Goal: Task Accomplishment & Management: Complete application form

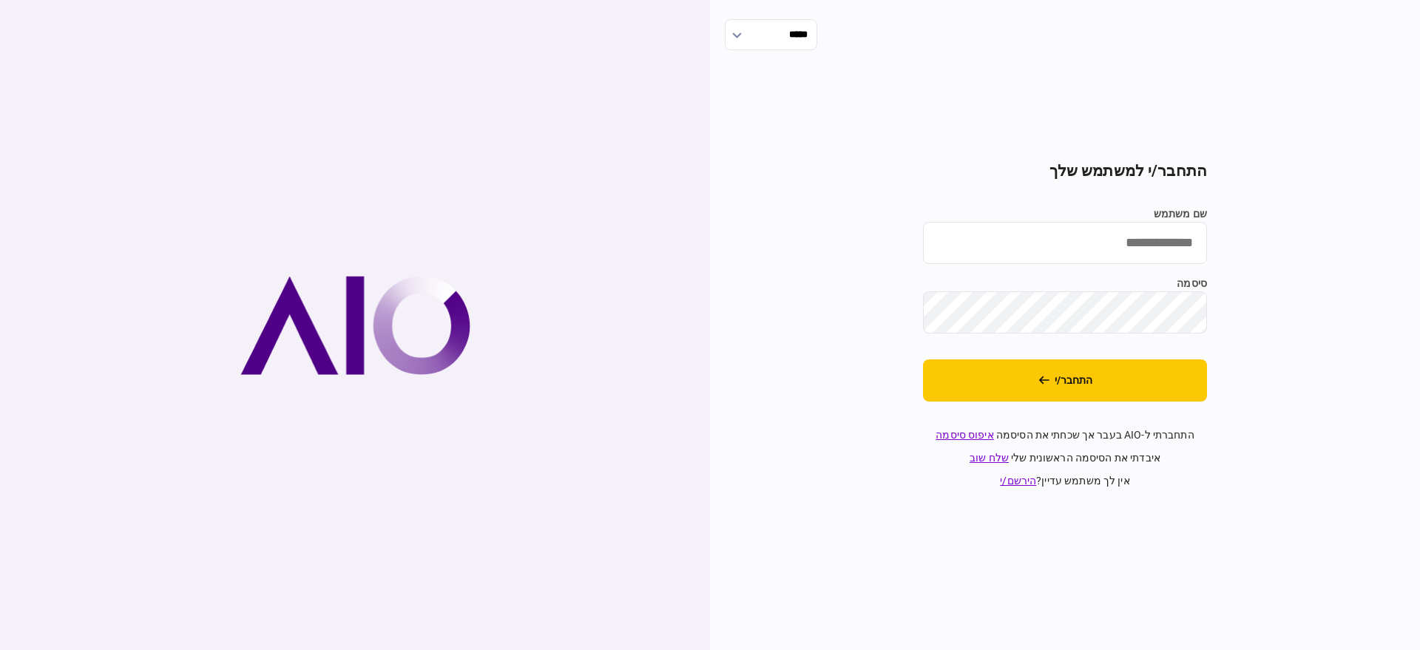
click at [1111, 241] on input "שם משתמש" at bounding box center [1065, 243] width 284 height 42
type input "**********"
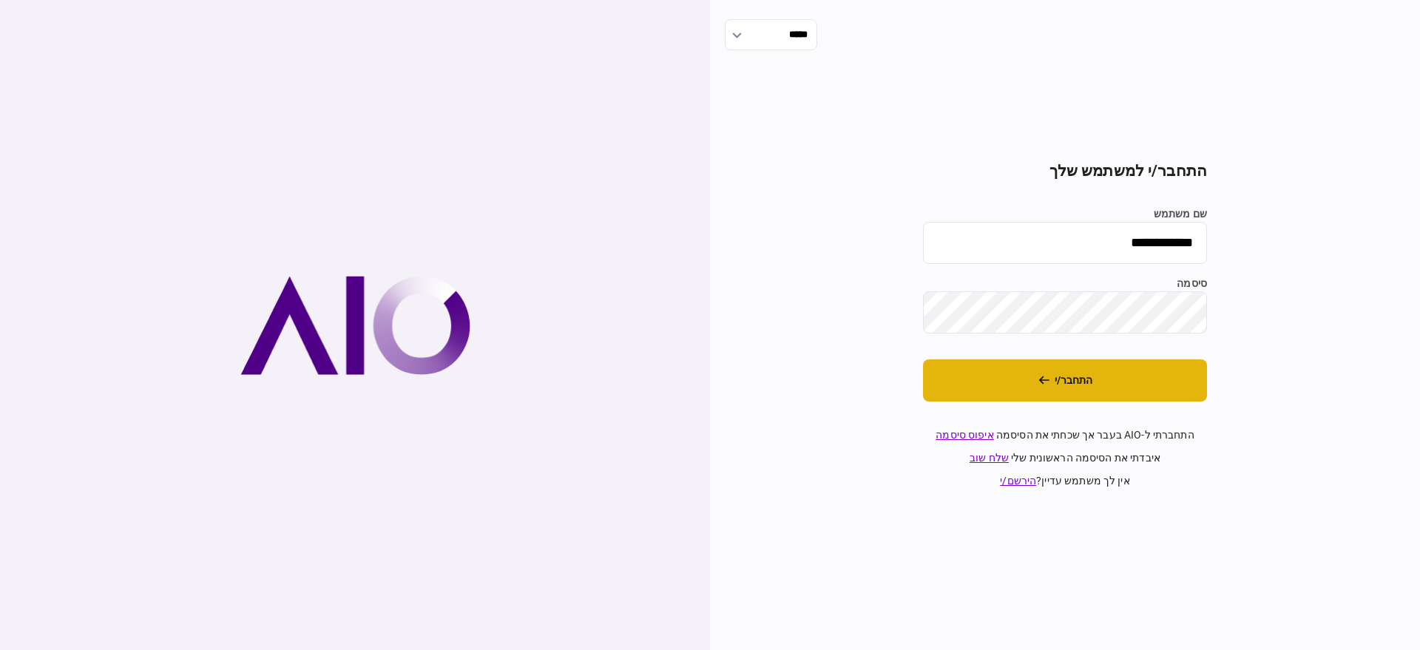
click at [1155, 368] on button "התחבר/י" at bounding box center [1065, 380] width 284 height 42
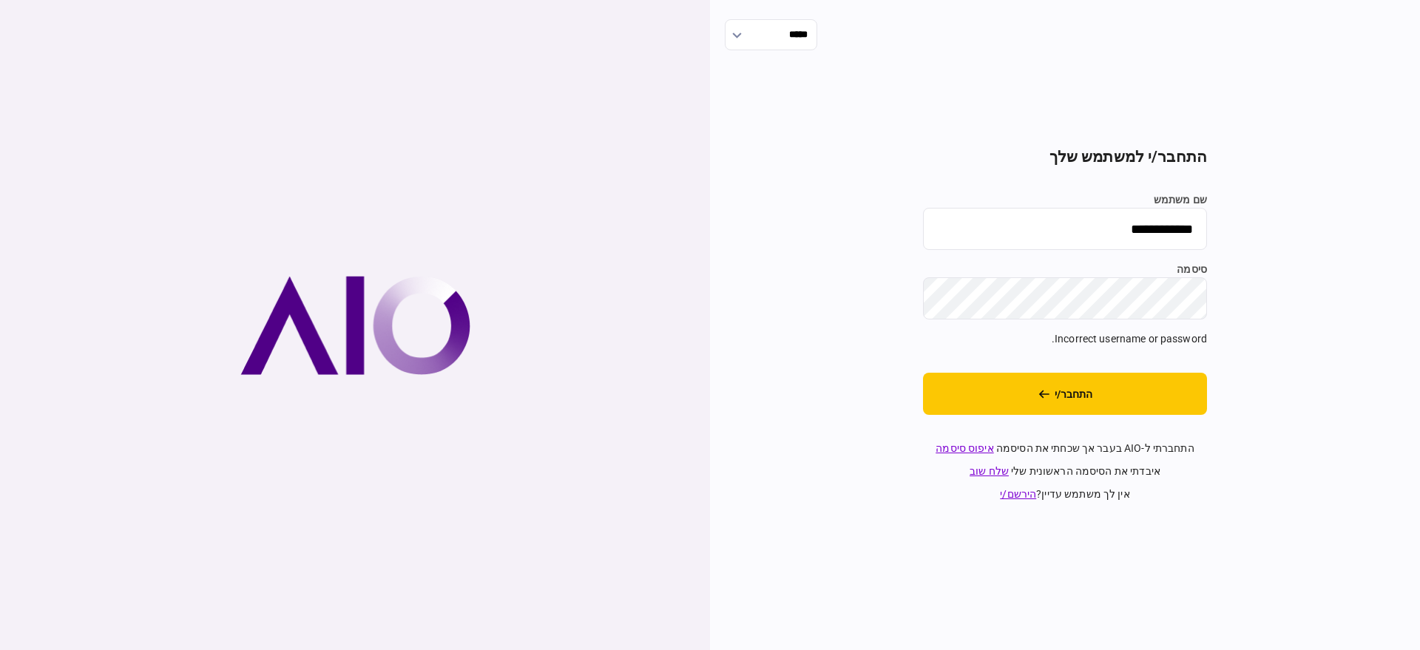
click at [1351, 313] on div "**********" at bounding box center [1065, 325] width 710 height 650
click at [1101, 401] on button "התחבר/י" at bounding box center [1065, 394] width 284 height 42
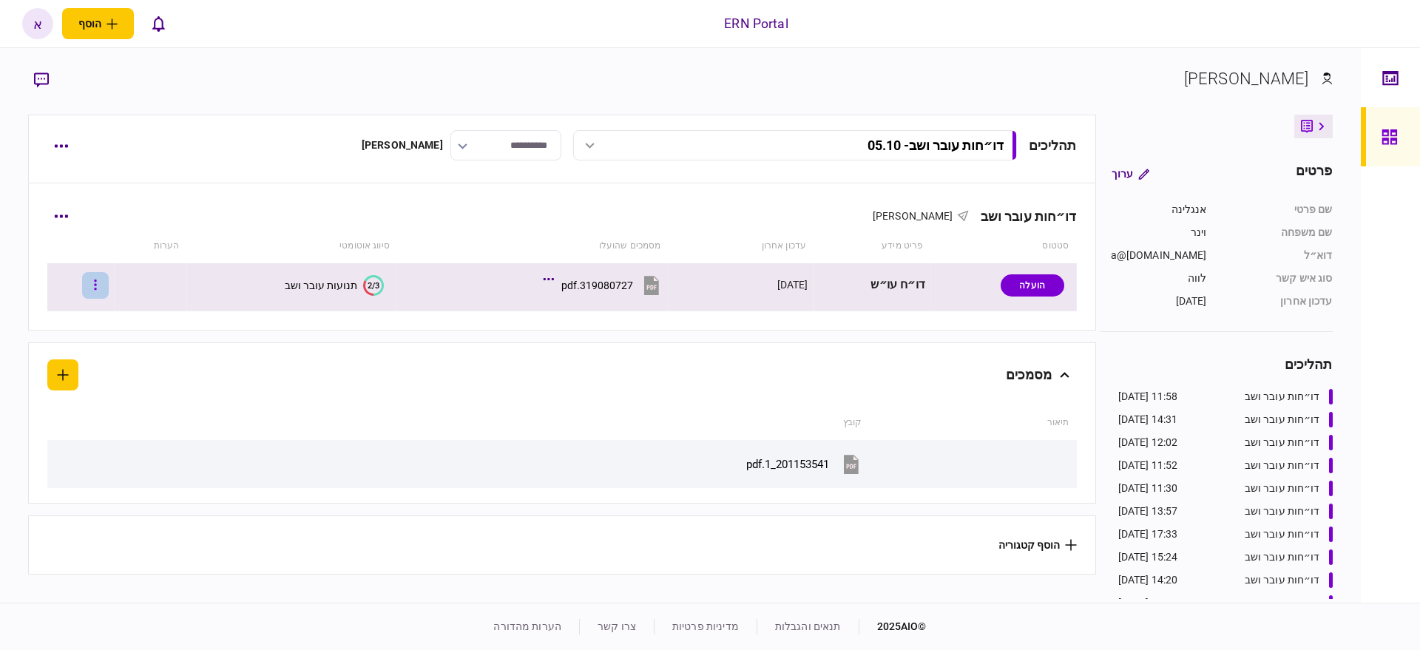
click at [105, 284] on button "button" at bounding box center [95, 285] width 27 height 27
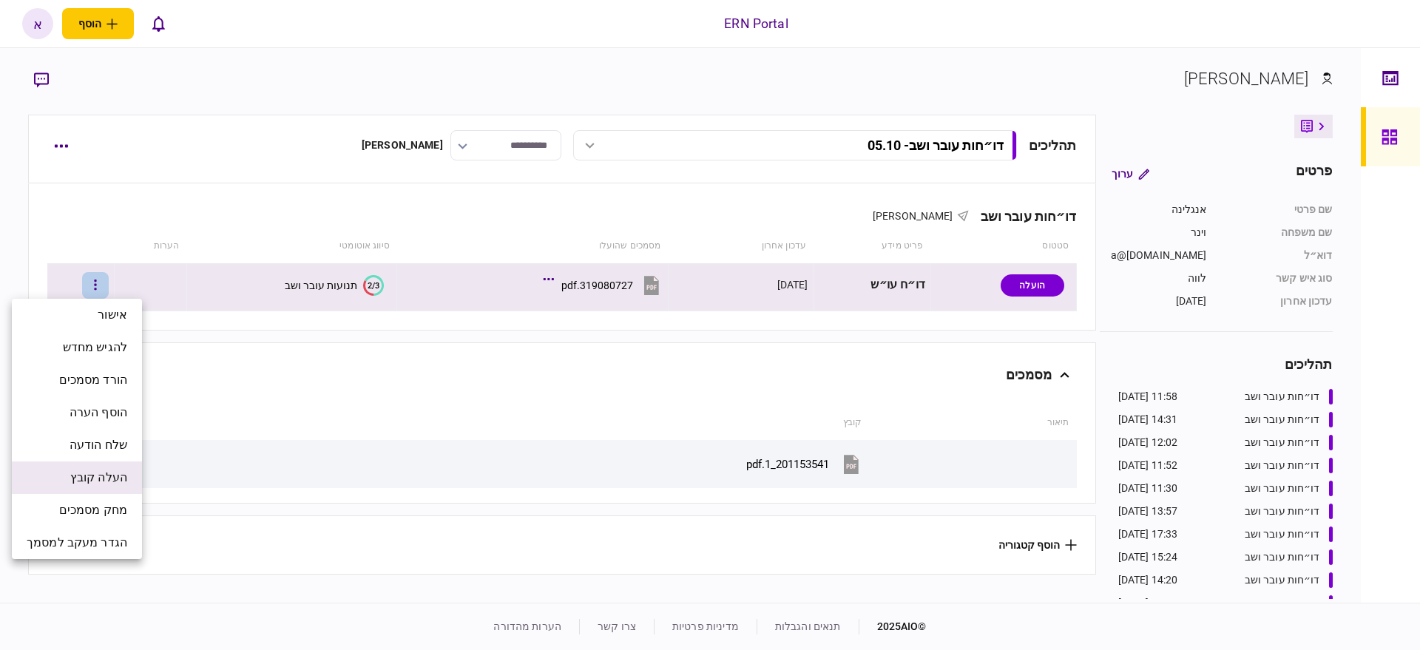
click at [63, 478] on li "העלה קובץ" at bounding box center [77, 478] width 130 height 33
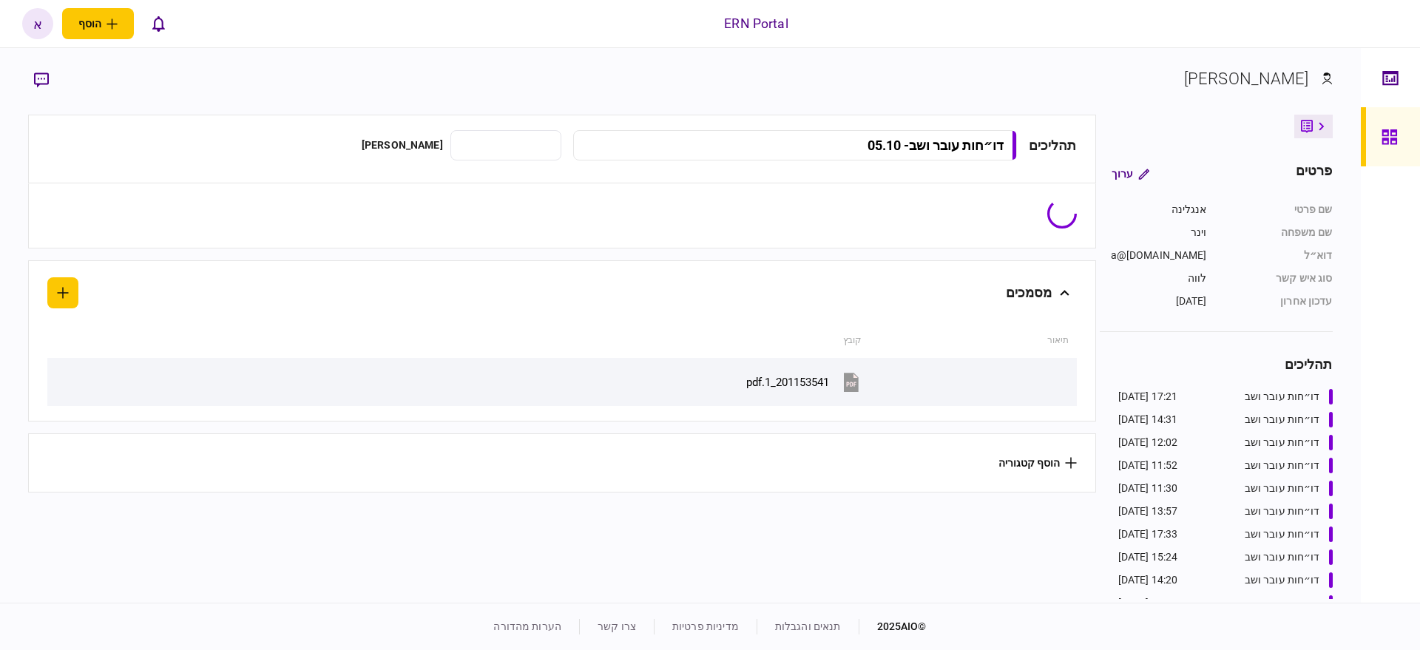
type input "**********"
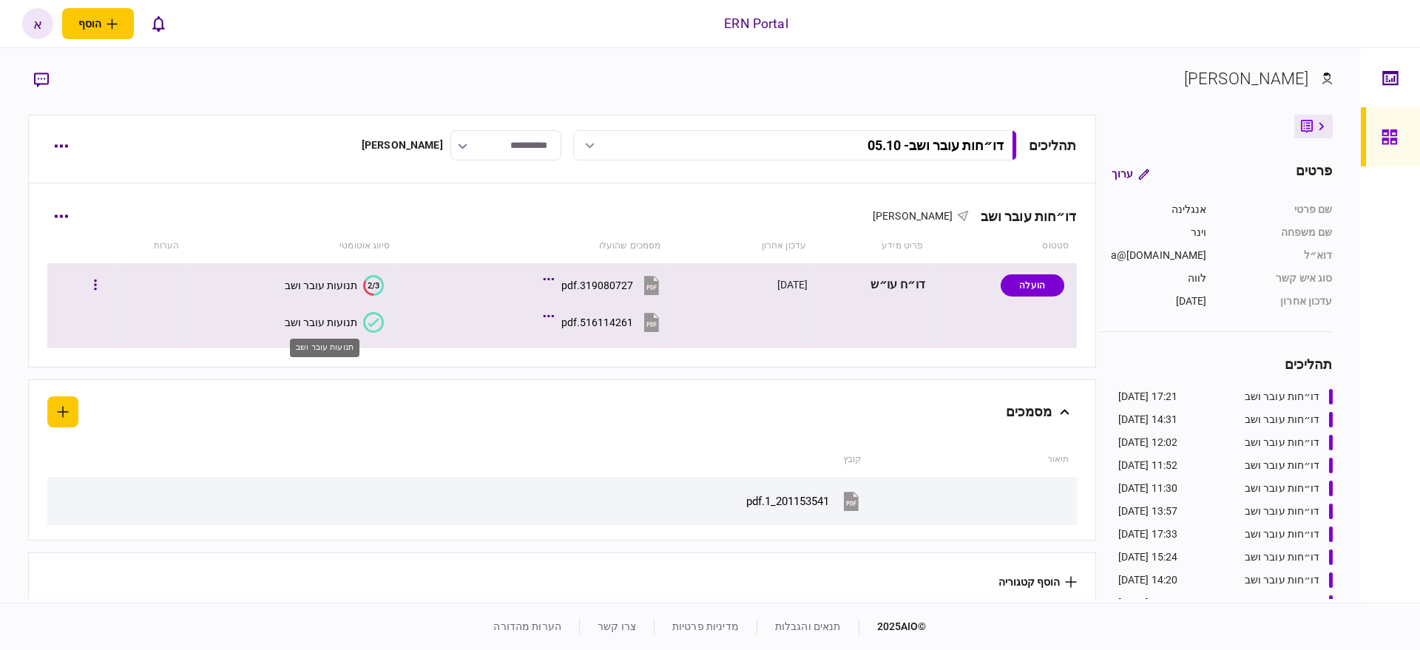
click at [322, 326] on div "תנועות עובר ושב" at bounding box center [321, 323] width 72 height 12
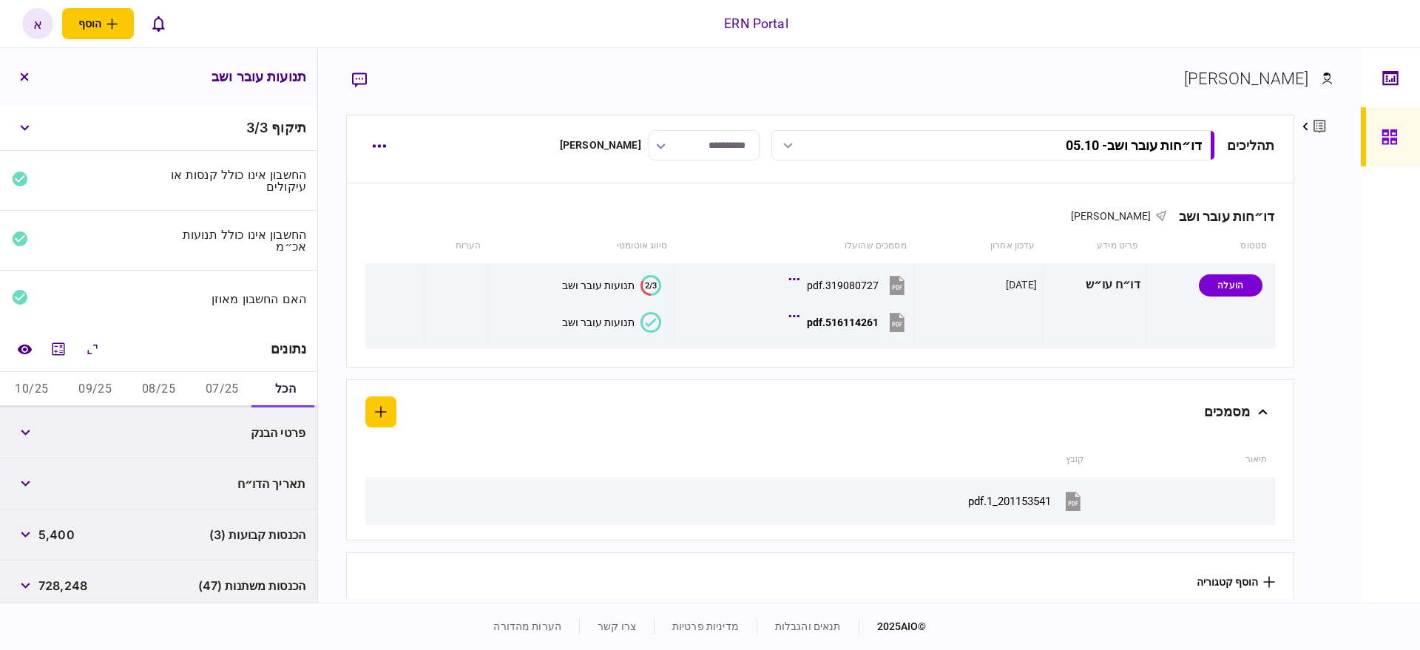
click at [208, 385] on button "07/25" at bounding box center [222, 390] width 64 height 36
click at [36, 434] on button "button" at bounding box center [25, 432] width 27 height 27
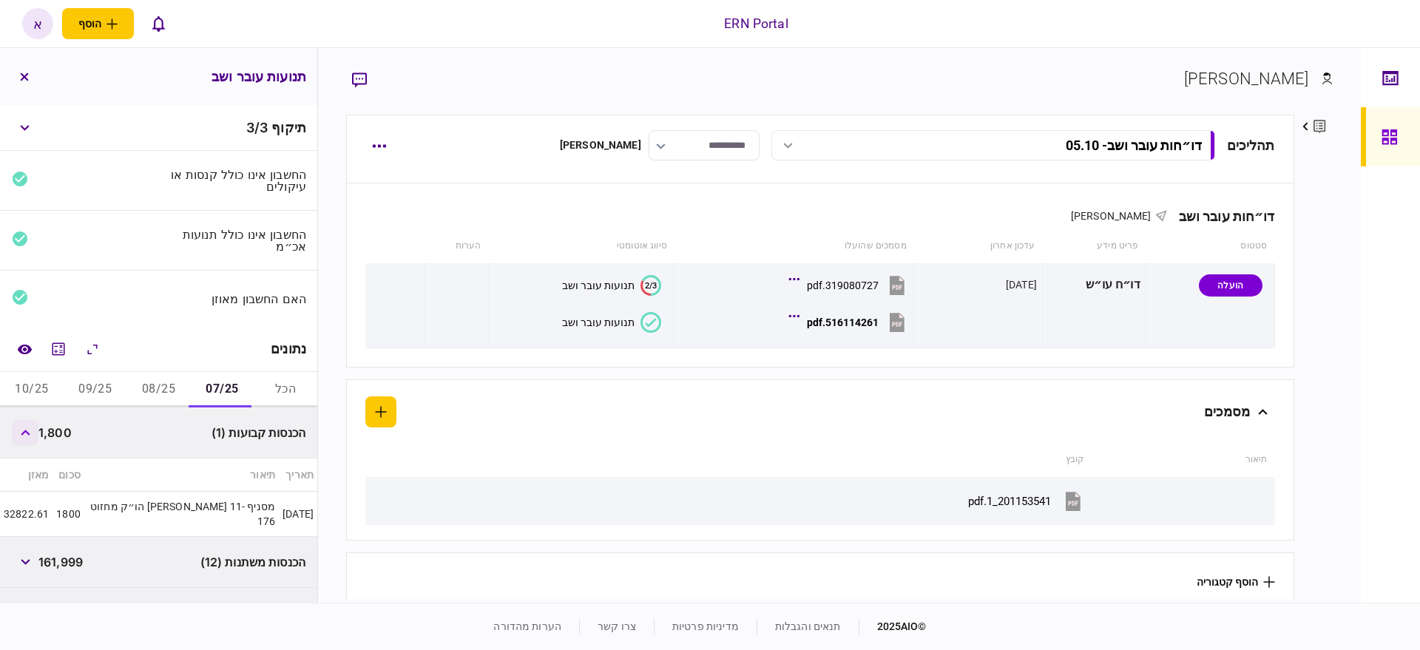
click at [33, 434] on button "button" at bounding box center [25, 432] width 27 height 27
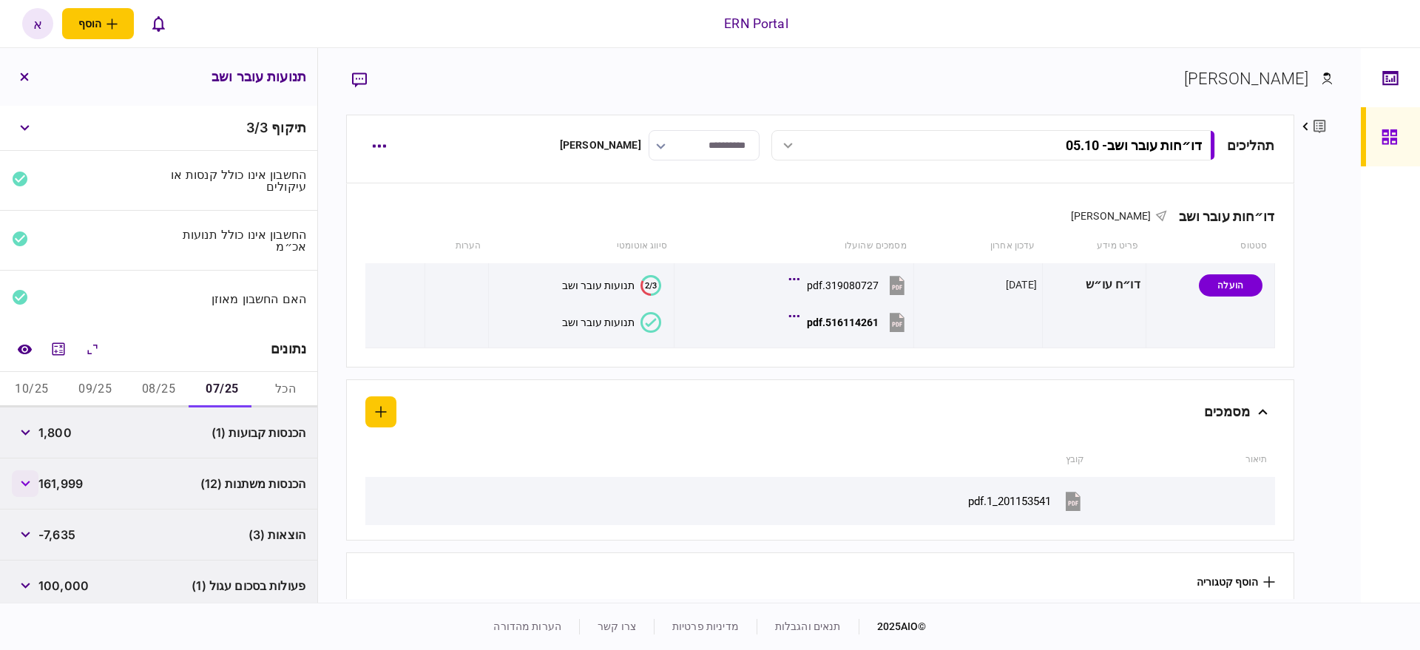
click at [30, 484] on icon "button" at bounding box center [26, 484] width 10 height 6
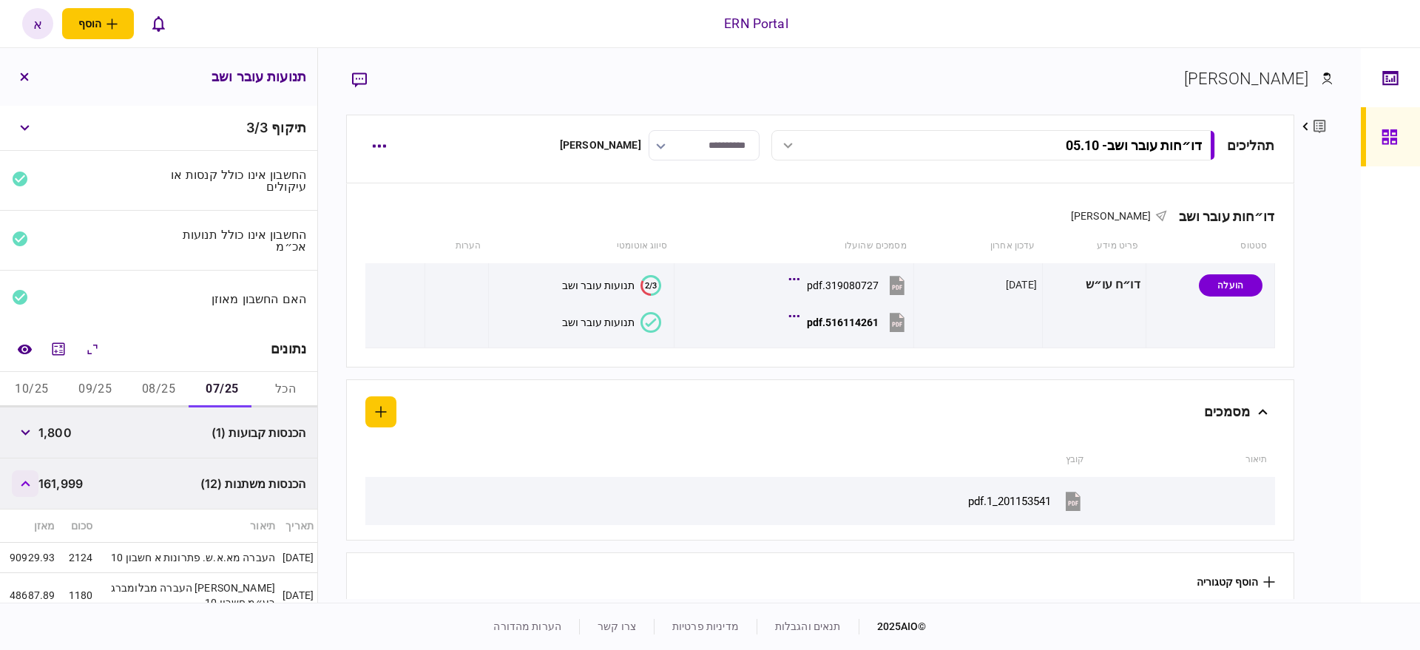
click at [30, 484] on icon "button" at bounding box center [26, 484] width 10 height 6
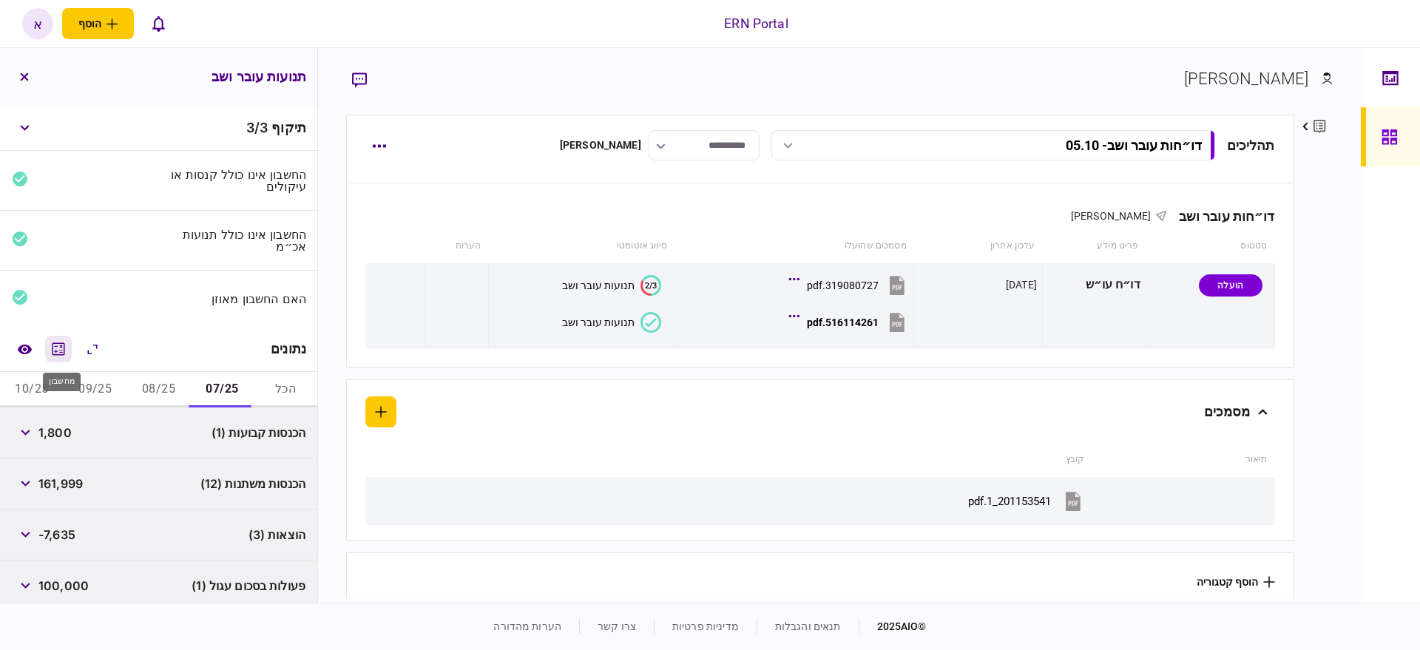
click at [62, 355] on icon "מחשבון" at bounding box center [59, 349] width 18 height 18
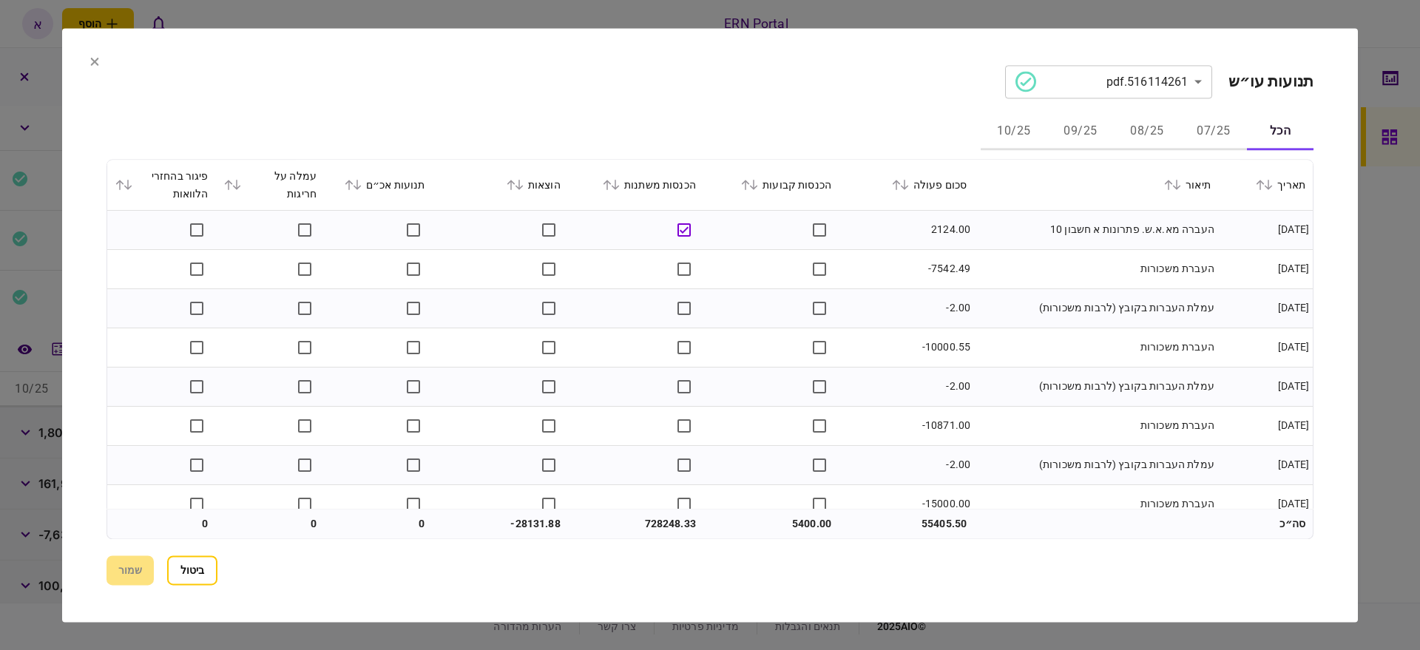
click at [619, 186] on icon at bounding box center [616, 185] width 8 height 10
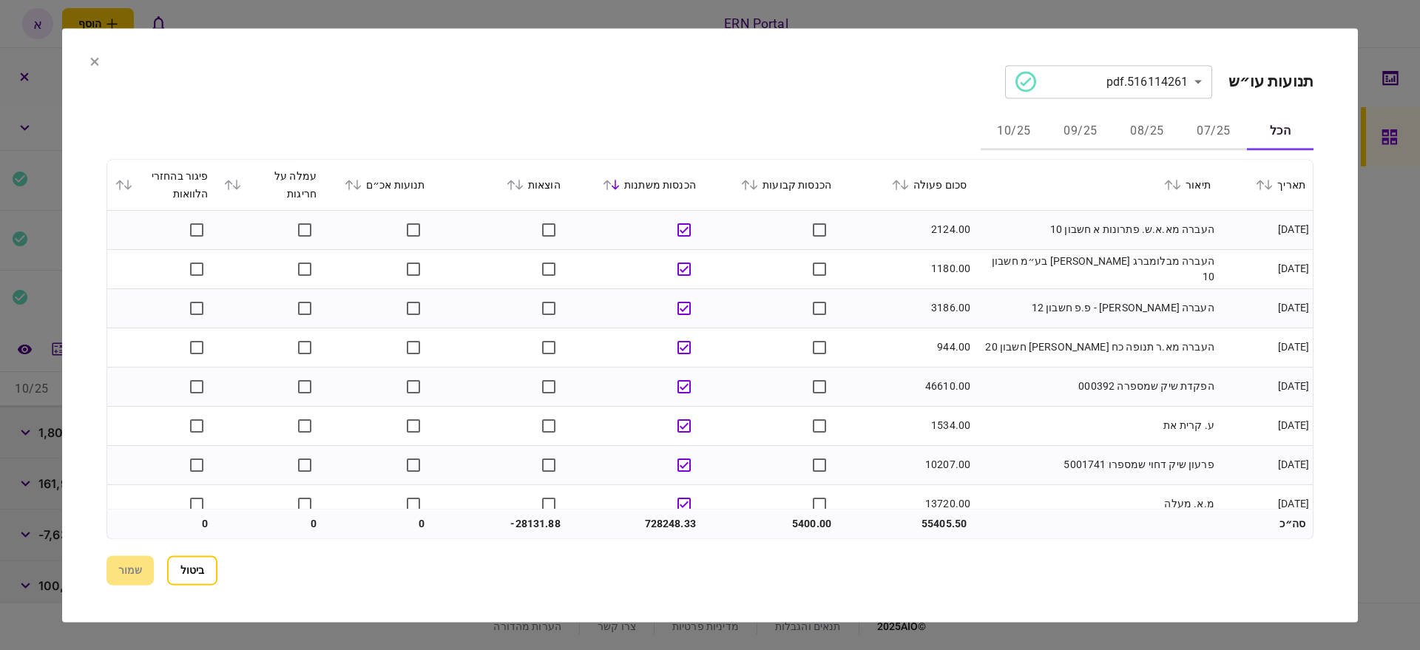
click at [901, 188] on icon at bounding box center [896, 185] width 9 height 10
click at [1082, 541] on div "**********" at bounding box center [710, 325] width 1207 height 520
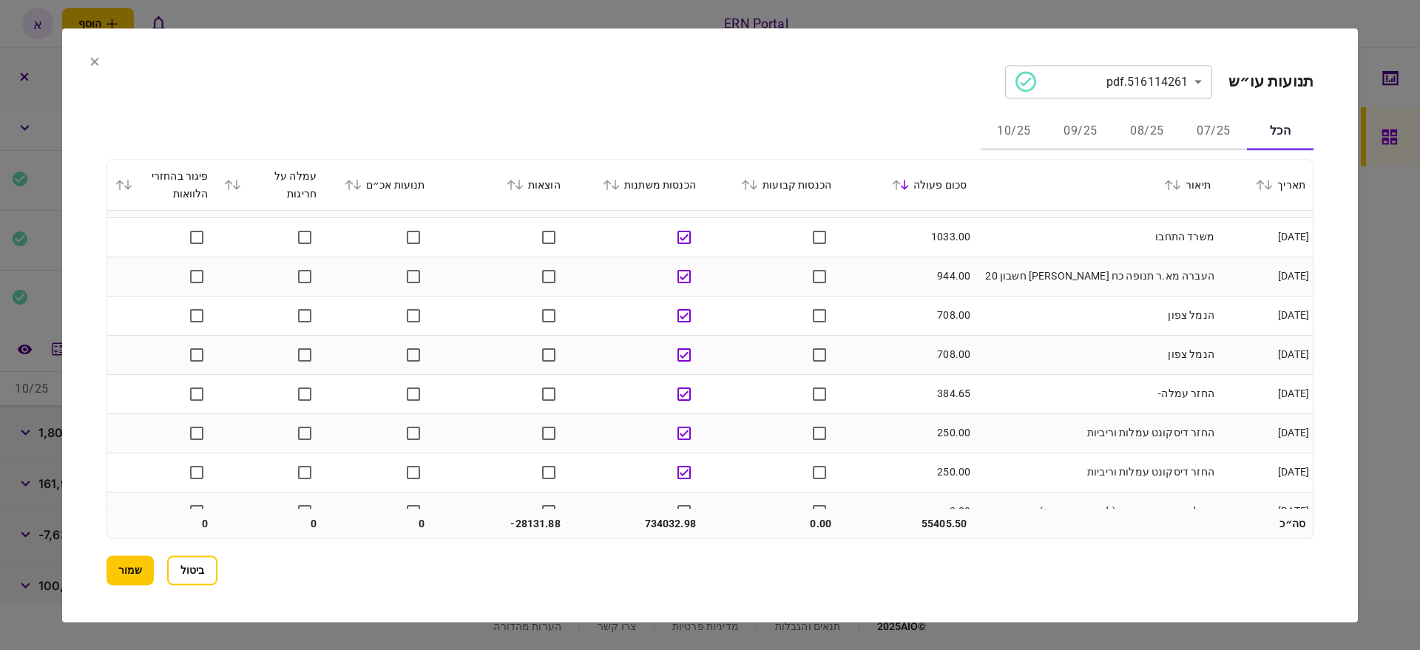
scroll to position [1849, 0]
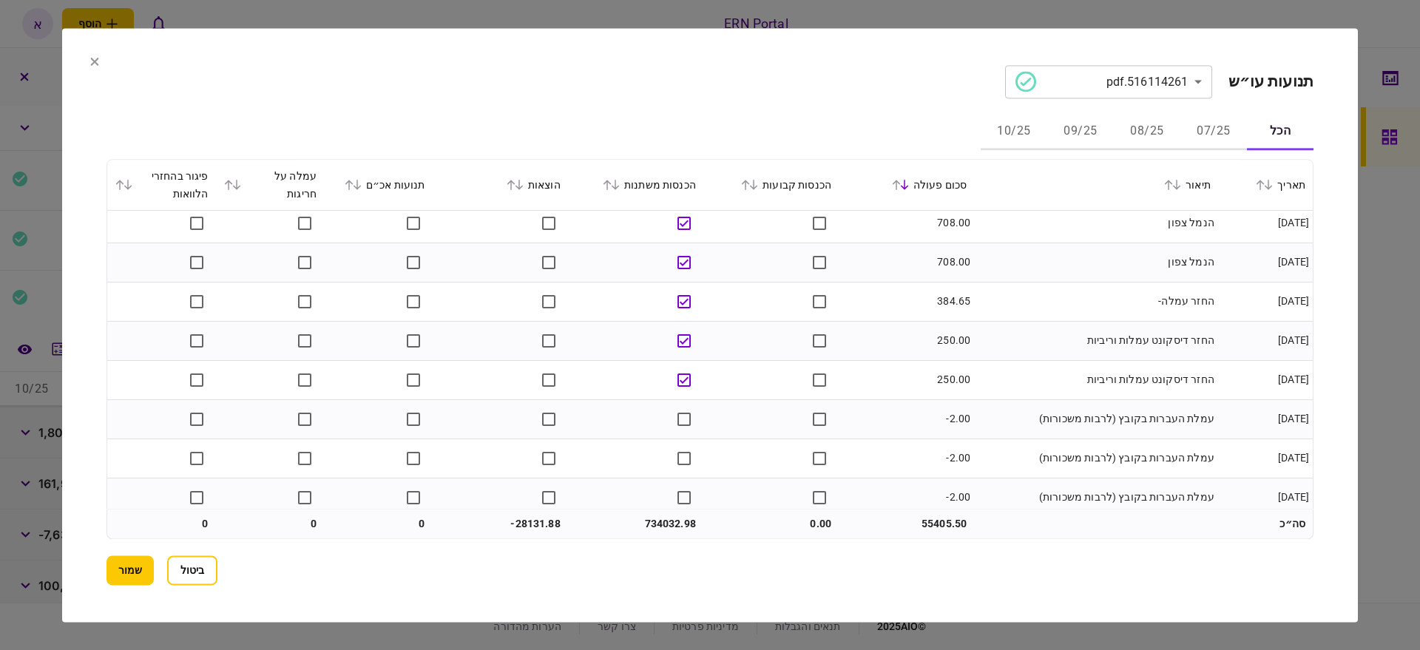
click at [516, 188] on icon at bounding box center [511, 185] width 8 height 10
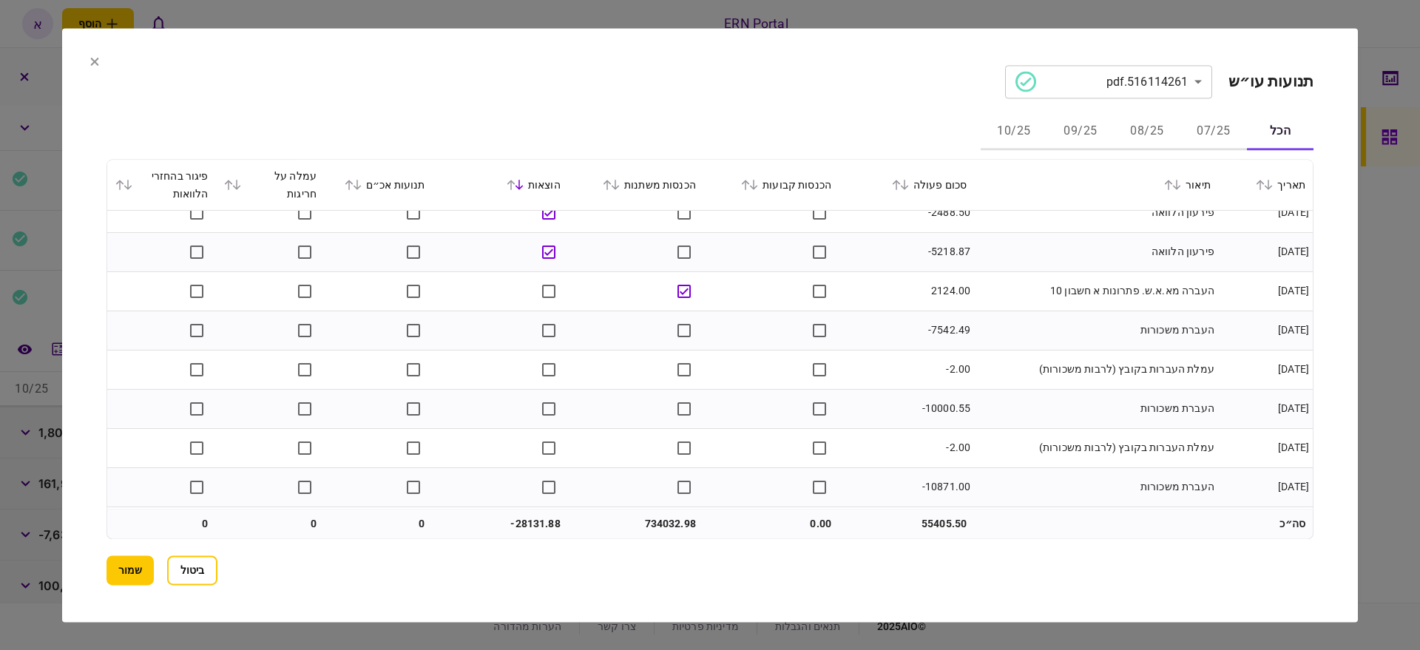
scroll to position [462, 0]
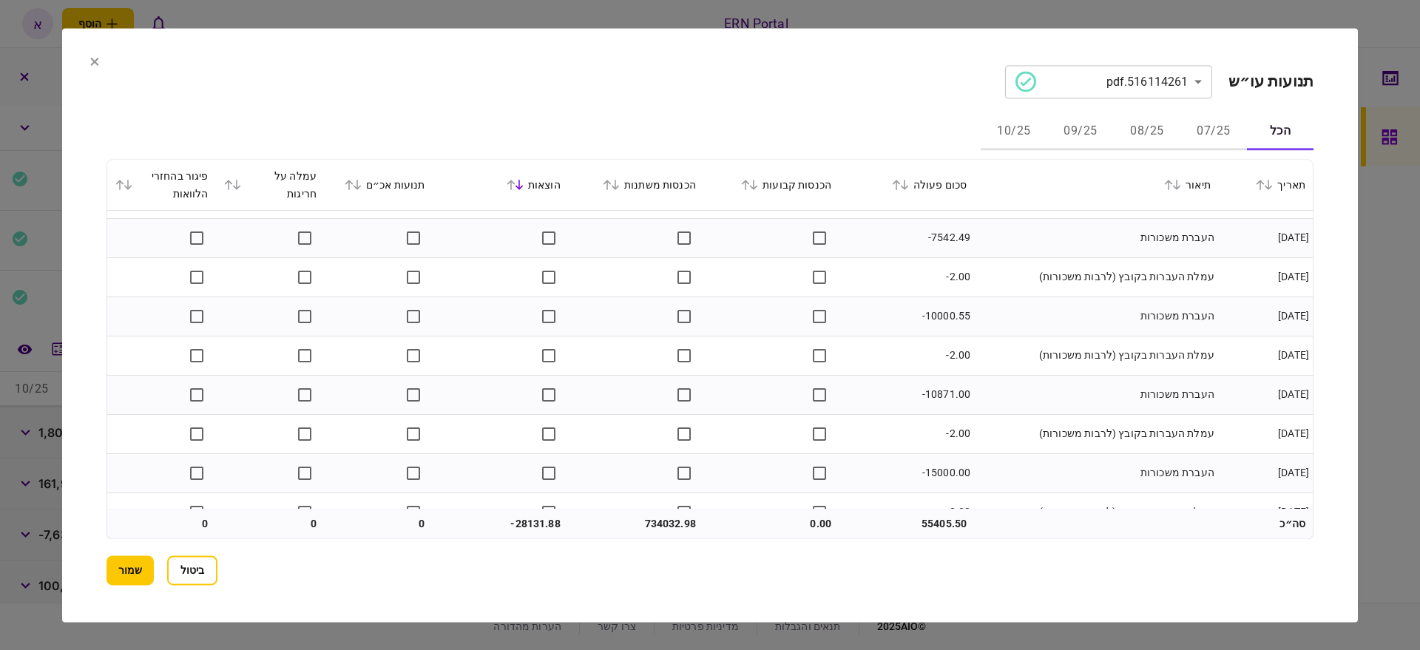
click at [976, 584] on section "**********" at bounding box center [710, 325] width 1296 height 594
click at [690, 532] on td "734032.98" at bounding box center [635, 524] width 135 height 30
click at [634, 518] on td "734032.98" at bounding box center [635, 524] width 135 height 30
click at [651, 515] on td "734032.98" at bounding box center [635, 524] width 135 height 30
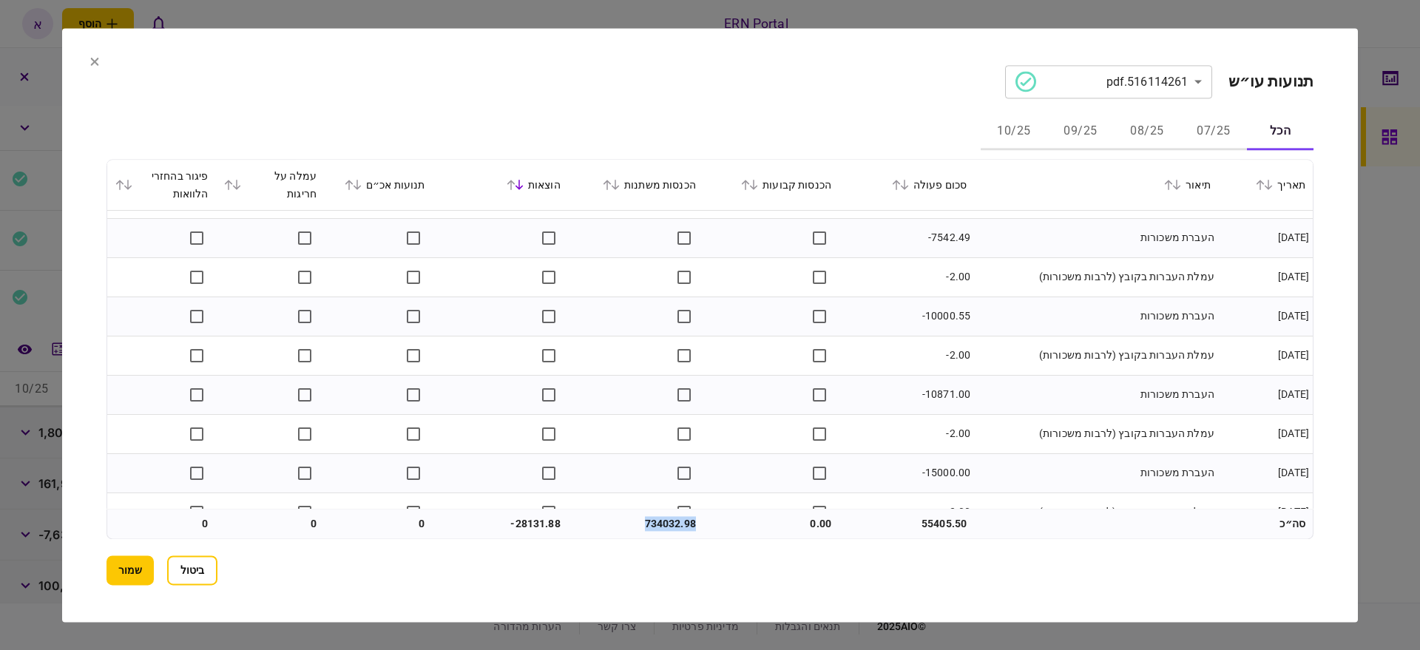
copy td "734032.98"
click at [1118, 564] on section "ביטול שמור" at bounding box center [710, 571] width 1207 height 30
click at [997, 547] on div "**********" at bounding box center [710, 325] width 1207 height 520
click at [1058, 557] on section "ביטול שמור" at bounding box center [710, 571] width 1207 height 30
click at [121, 570] on button "שמור" at bounding box center [130, 571] width 47 height 30
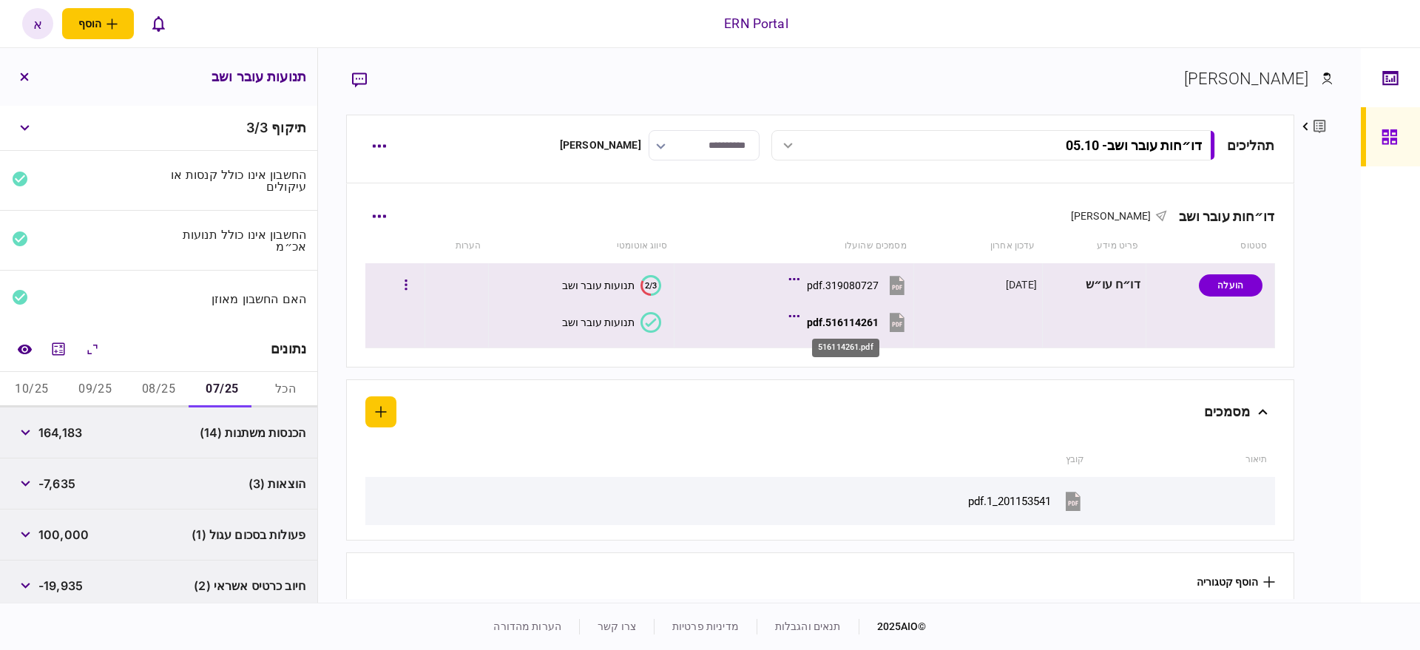
click at [856, 323] on div "516114261.pdf" at bounding box center [843, 323] width 72 height 12
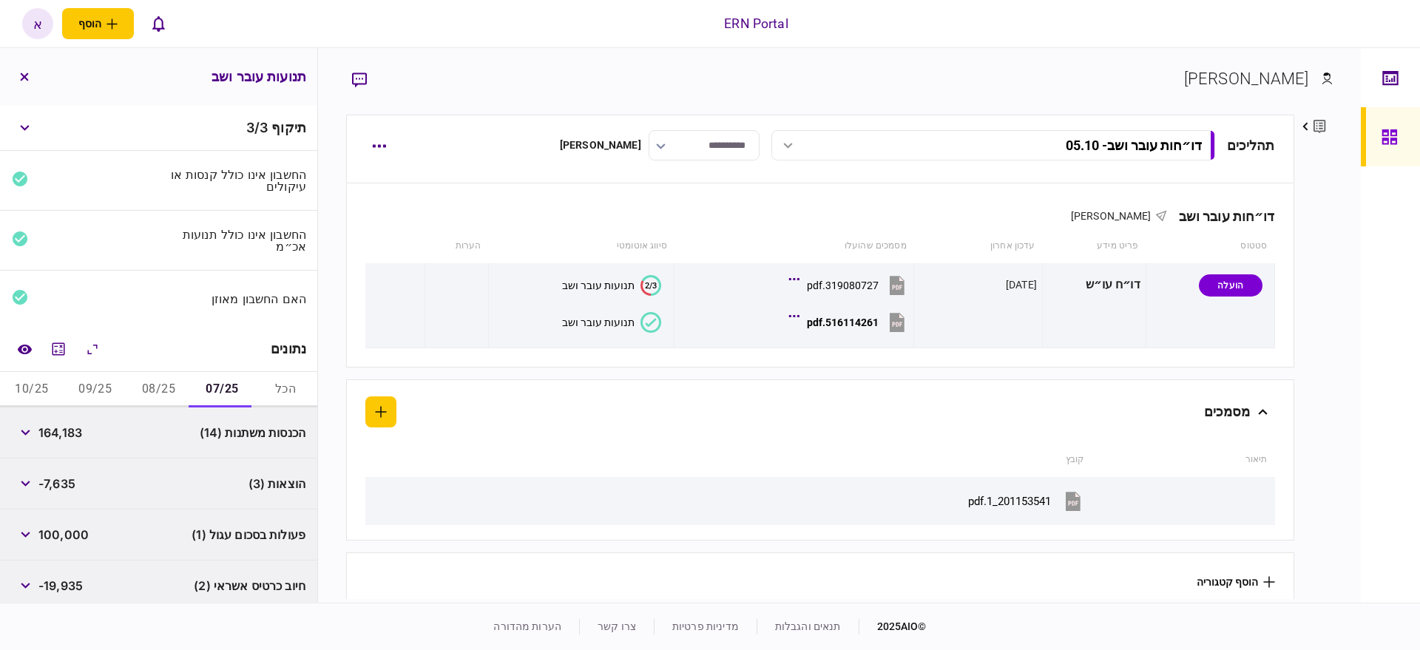
click at [1382, 408] on div at bounding box center [1390, 325] width 59 height 555
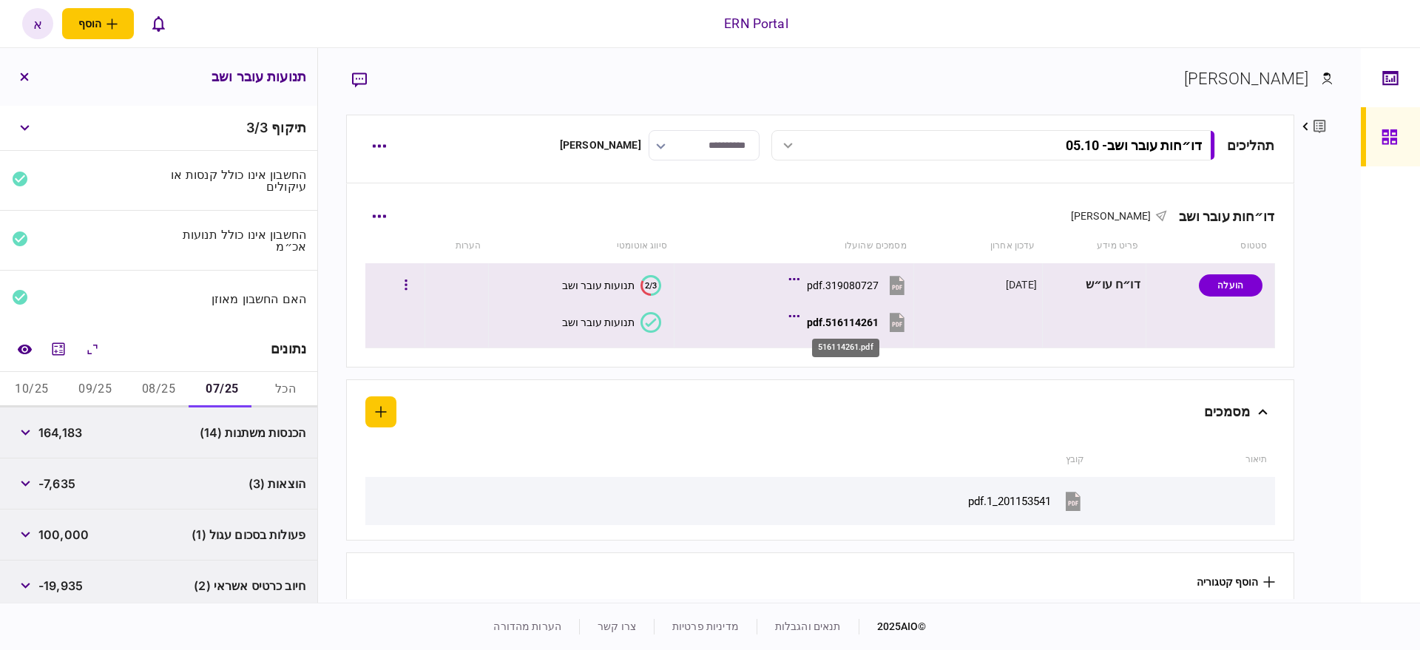
click at [834, 317] on div "516114261.pdf" at bounding box center [843, 323] width 72 height 12
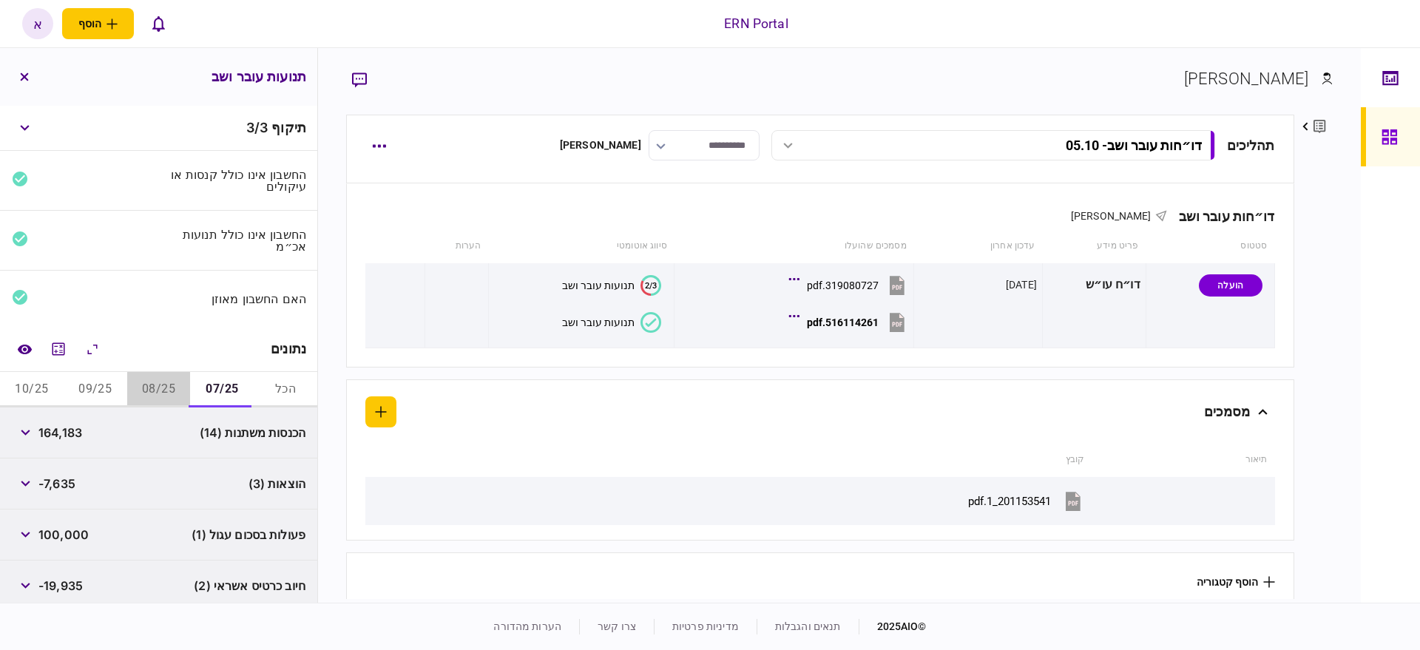
click at [159, 384] on button "08/25" at bounding box center [159, 390] width 64 height 36
click at [24, 488] on button "button" at bounding box center [25, 483] width 27 height 27
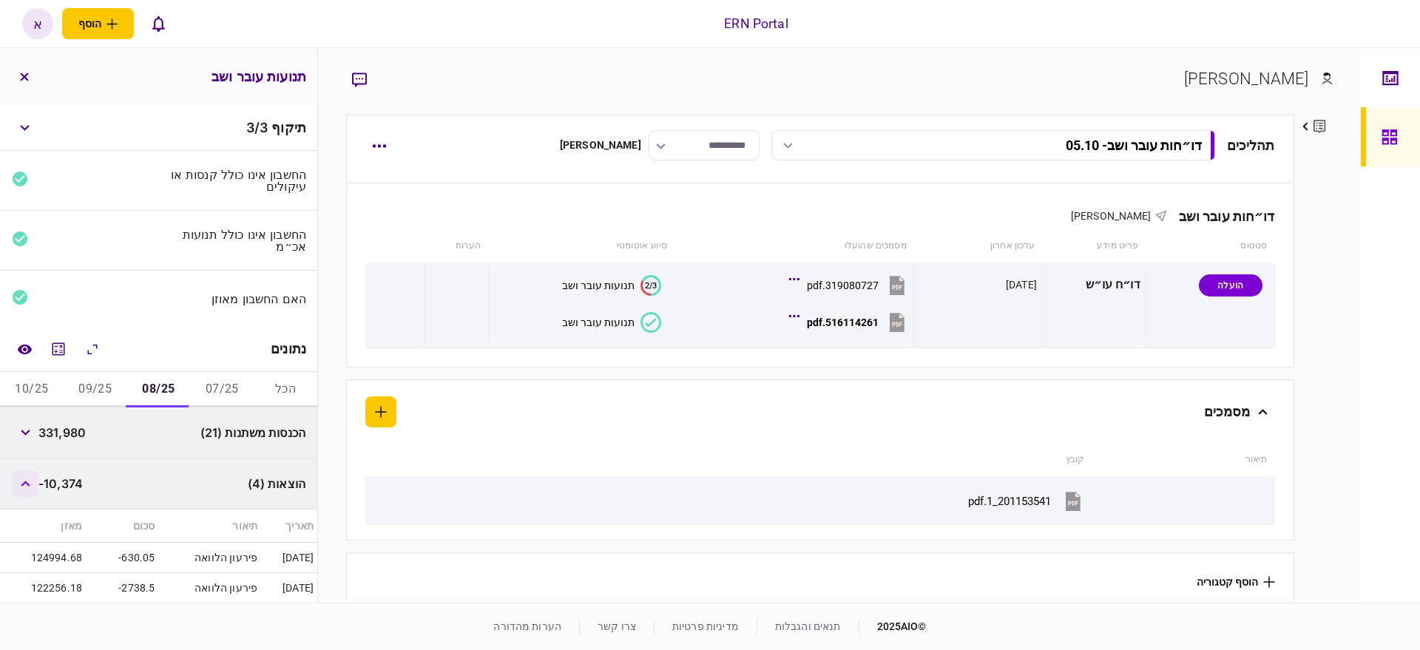
click at [24, 488] on button "button" at bounding box center [25, 483] width 27 height 27
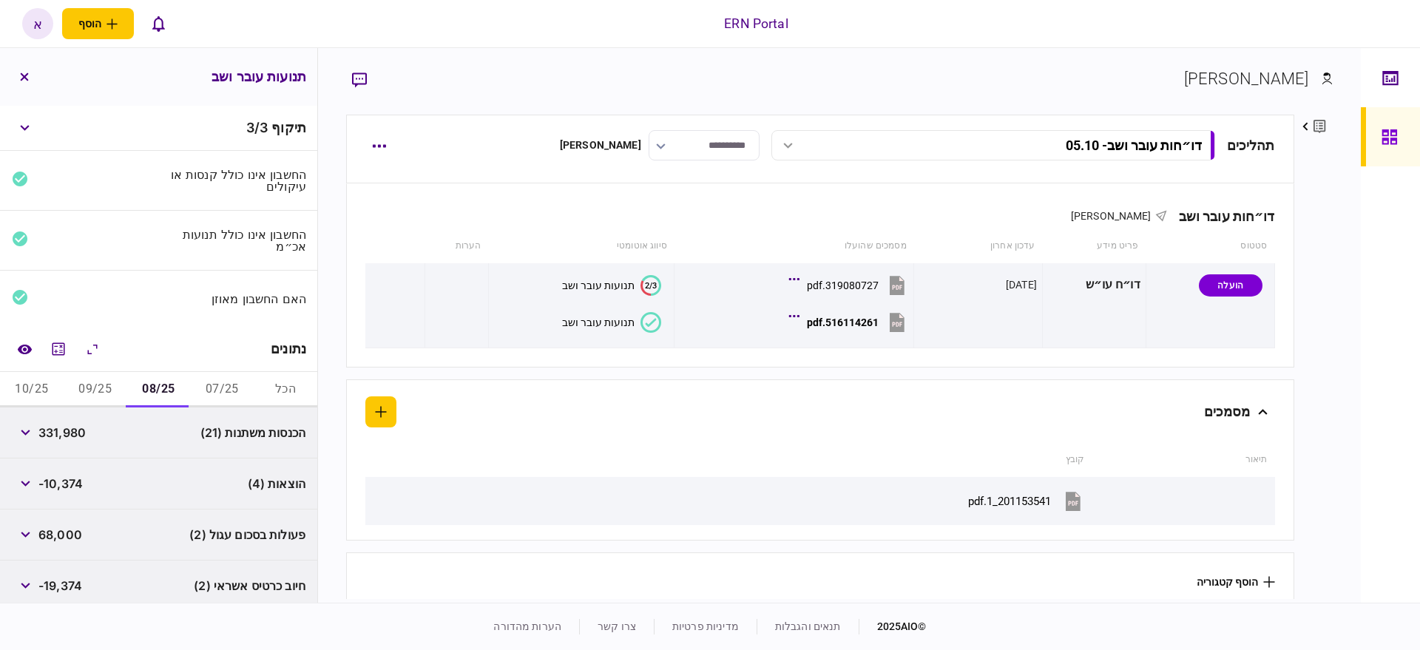
click at [1323, 447] on div "פרטים ערוך שם פרטי אנגלינה שם משפחה וינר דוא״ל a@aio.net סוג איש קשר לווה עדכון…" at bounding box center [1313, 357] width 38 height 484
click at [58, 349] on icon "מחשבון" at bounding box center [59, 349] width 18 height 18
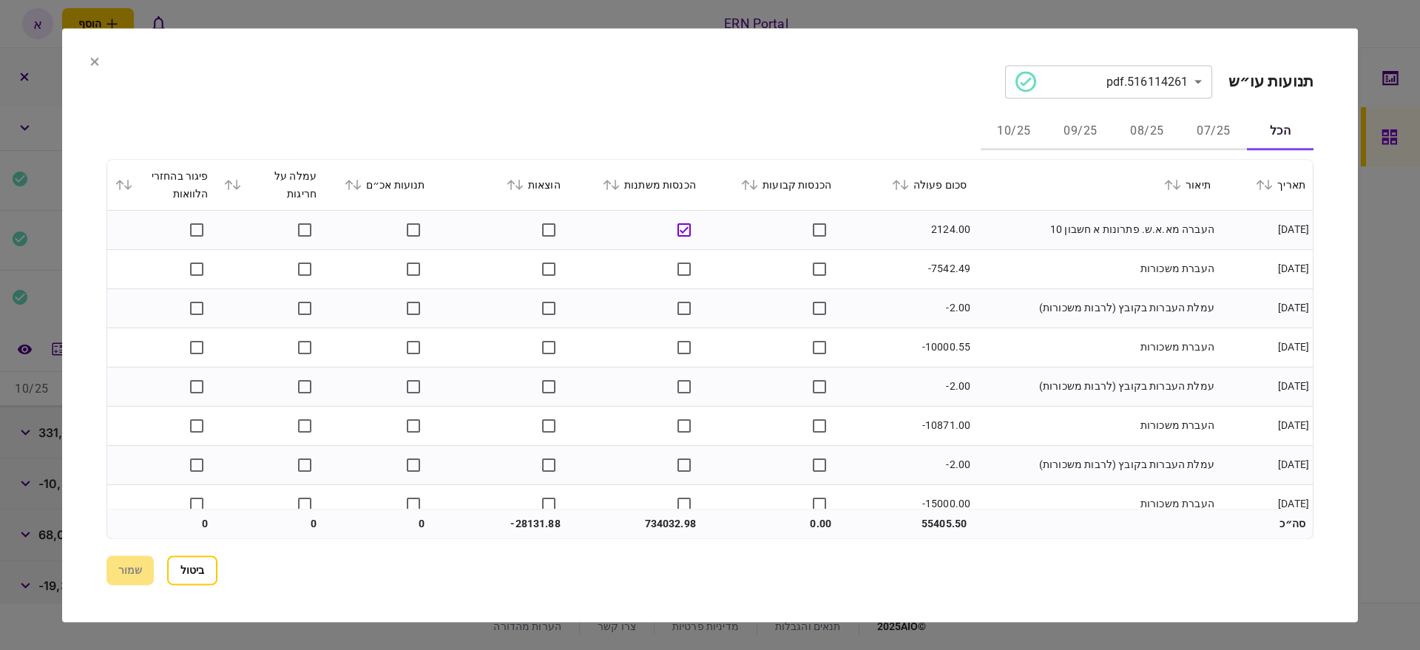
click at [1081, 138] on button "09/25" at bounding box center [1080, 133] width 67 height 36
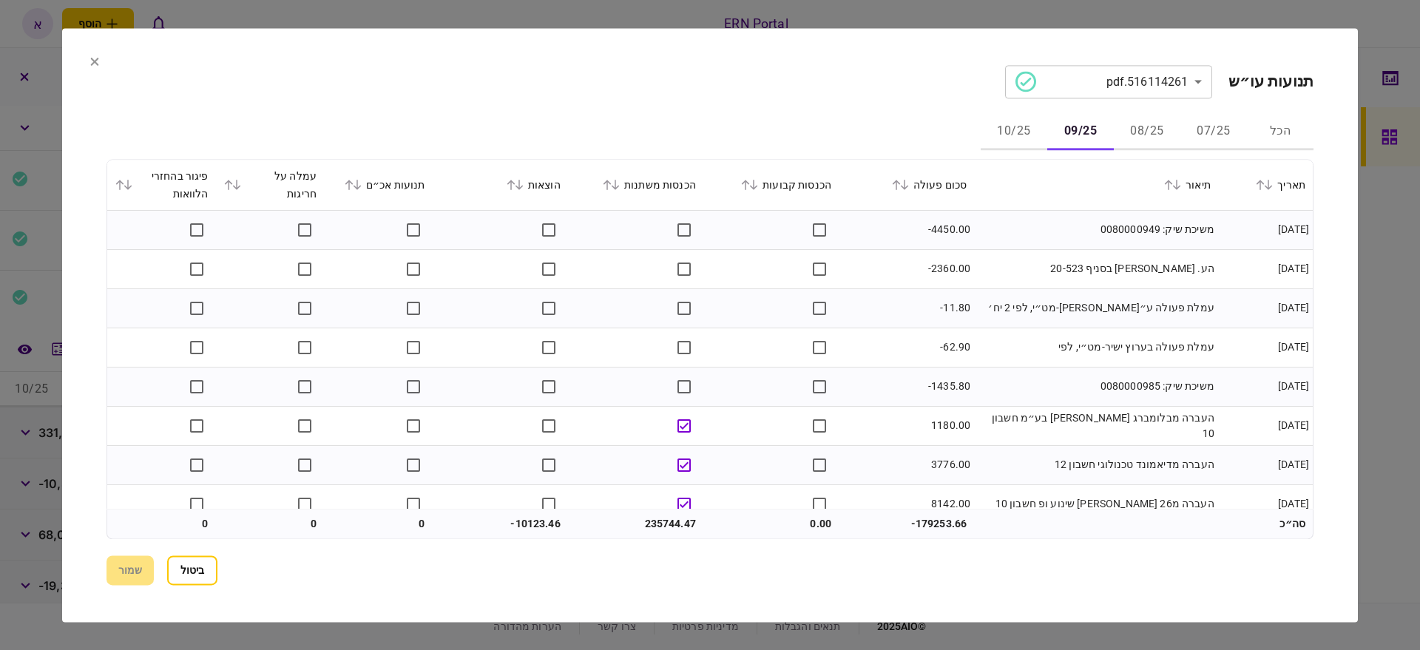
click at [899, 189] on icon at bounding box center [896, 185] width 9 height 10
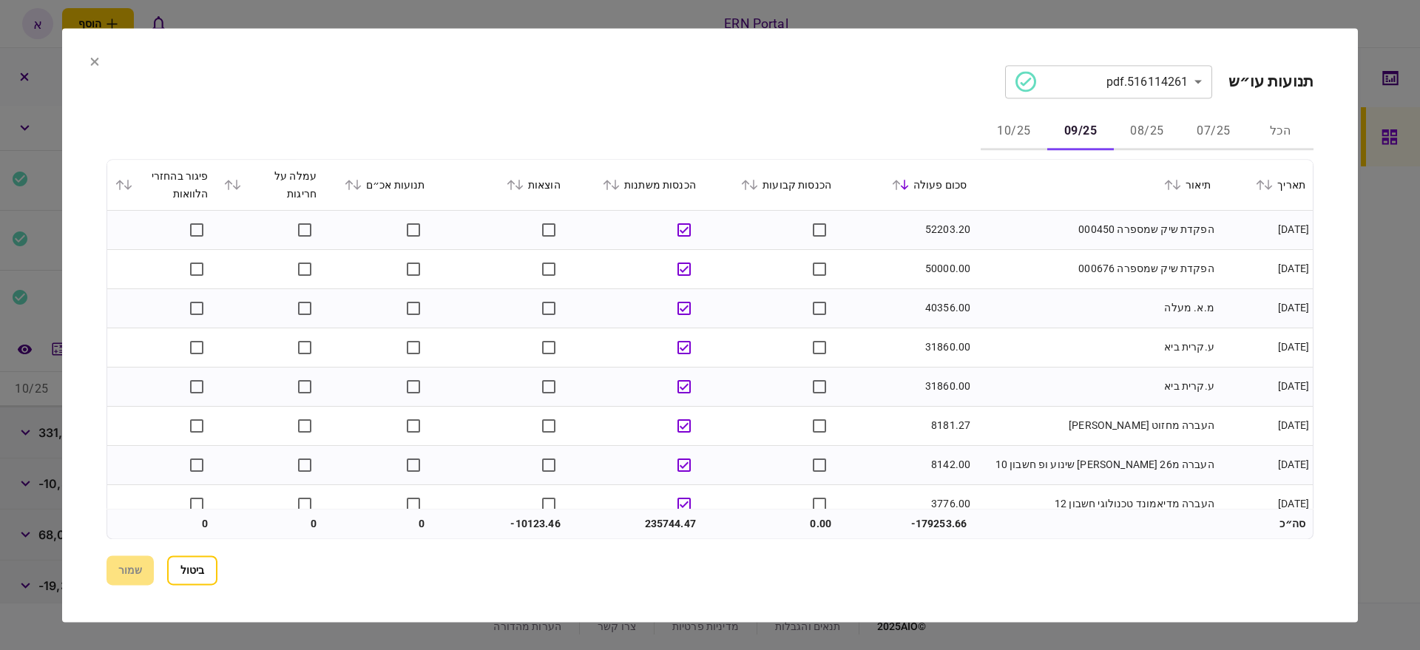
click at [667, 525] on td "235744.47" at bounding box center [635, 524] width 135 height 30
copy td "235744.47"
click at [208, 565] on button "ביטול" at bounding box center [192, 571] width 50 height 30
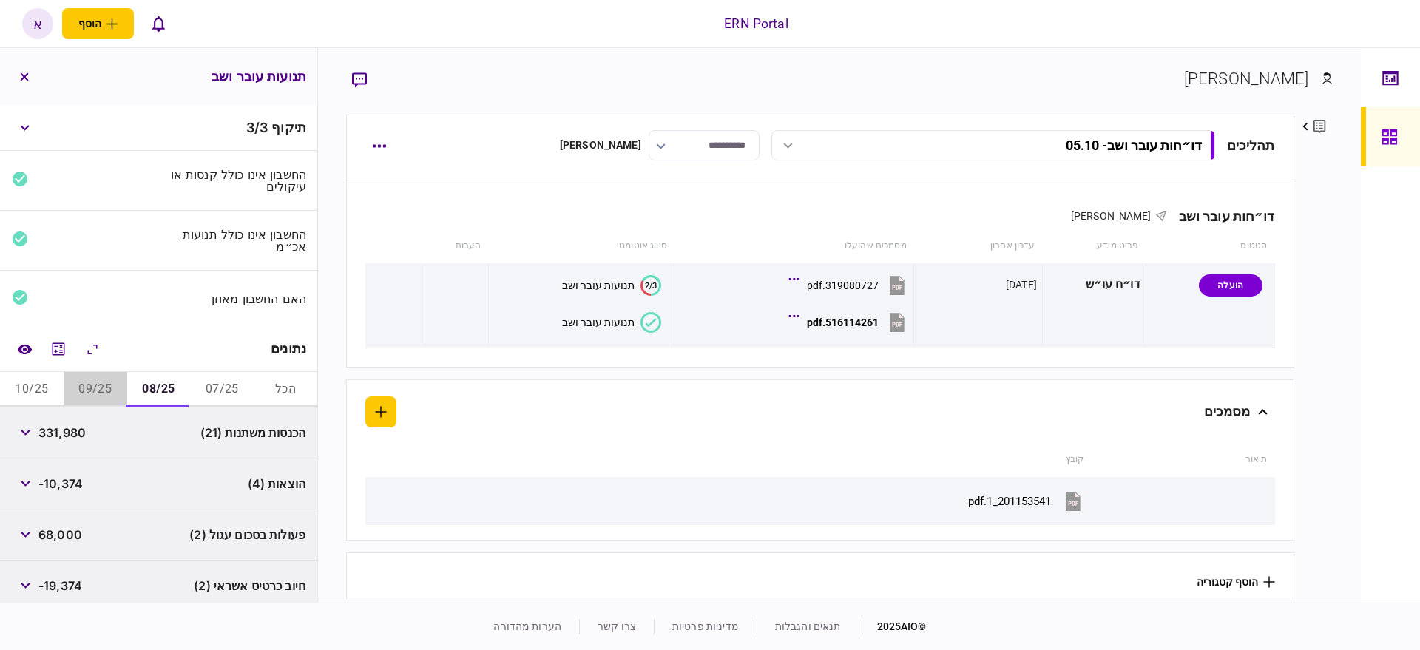
click at [108, 382] on button "09/25" at bounding box center [96, 390] width 64 height 36
click at [71, 431] on span "235,744" at bounding box center [62, 433] width 49 height 18
copy span "235,744"
click at [1324, 478] on div "פרטים ערוך שם פרטי אנגלינה שם משפחה וינר דוא״ל a@aio.net סוג איש קשר לווה עדכון…" at bounding box center [1313, 357] width 38 height 484
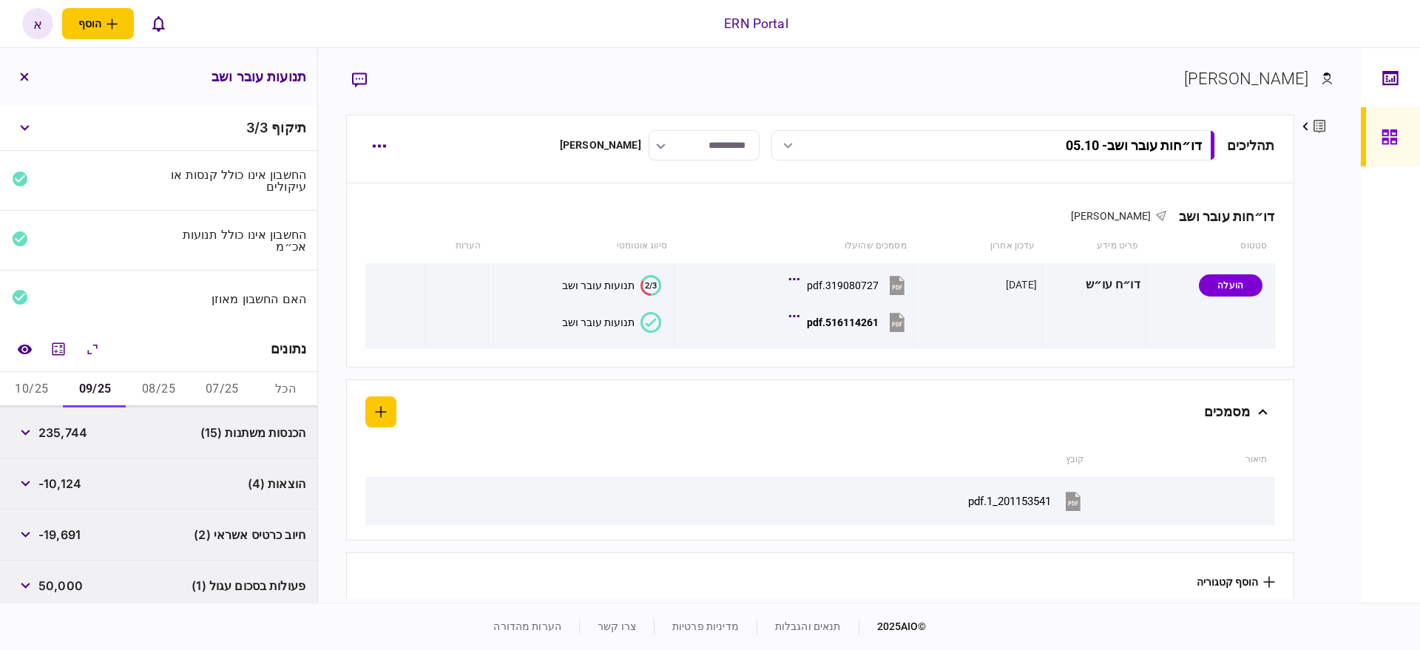
click at [62, 484] on span "‎-10,124" at bounding box center [59, 484] width 43 height 18
copy span "10,124"
click at [28, 391] on button "10/25" at bounding box center [32, 390] width 64 height 36
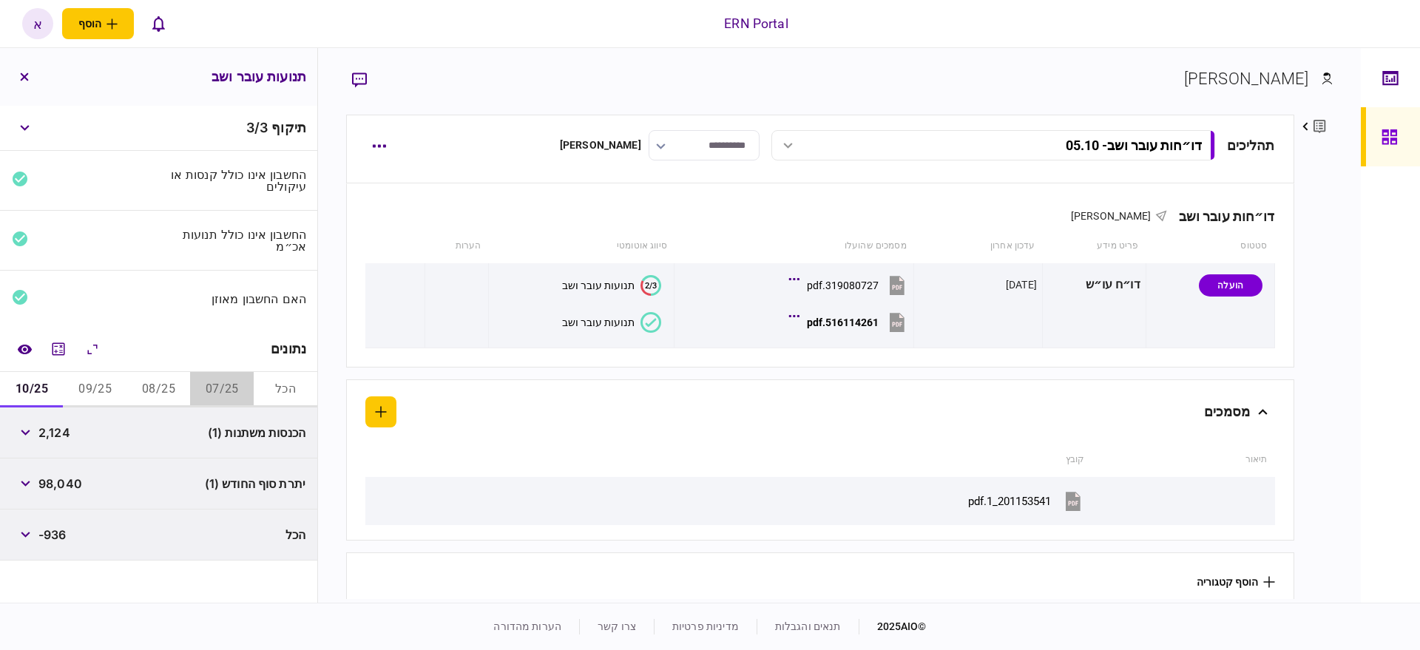
click at [240, 382] on button "07/25" at bounding box center [222, 390] width 64 height 36
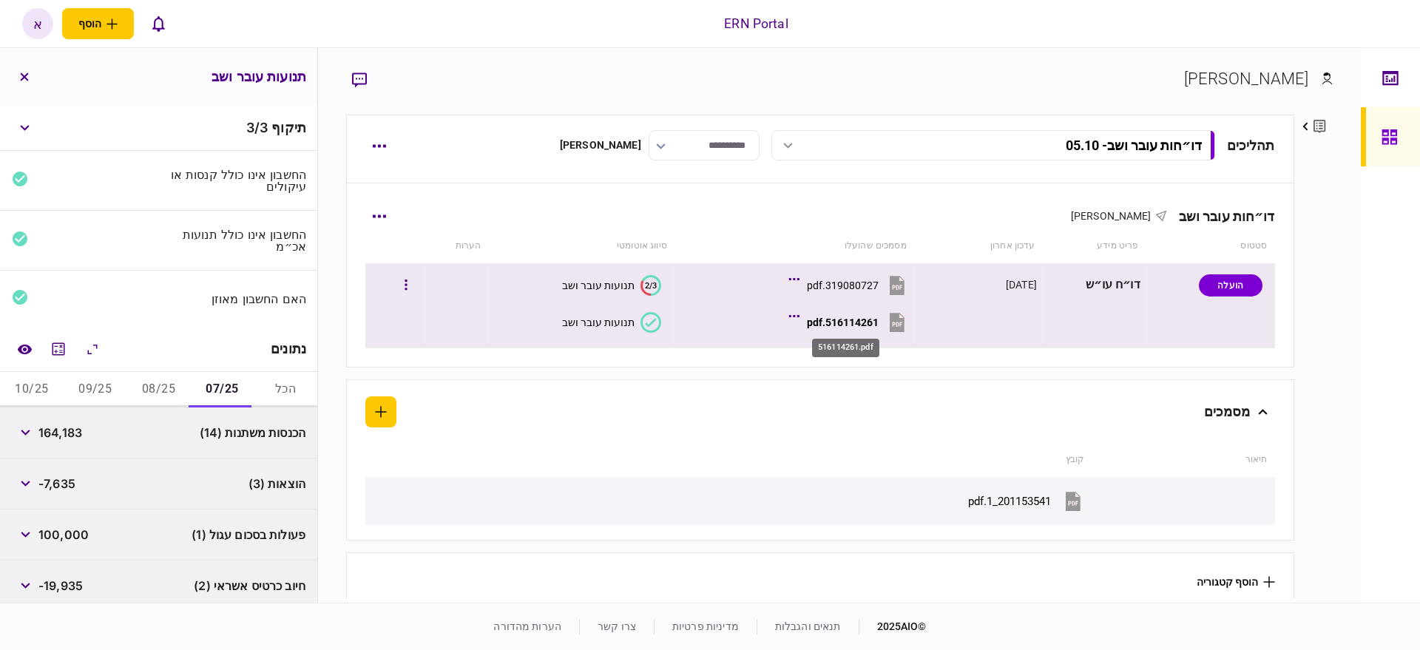
click at [845, 323] on div "516114261.pdf" at bounding box center [843, 323] width 72 height 12
click at [604, 325] on div "תנועות עובר ושב" at bounding box center [598, 323] width 72 height 12
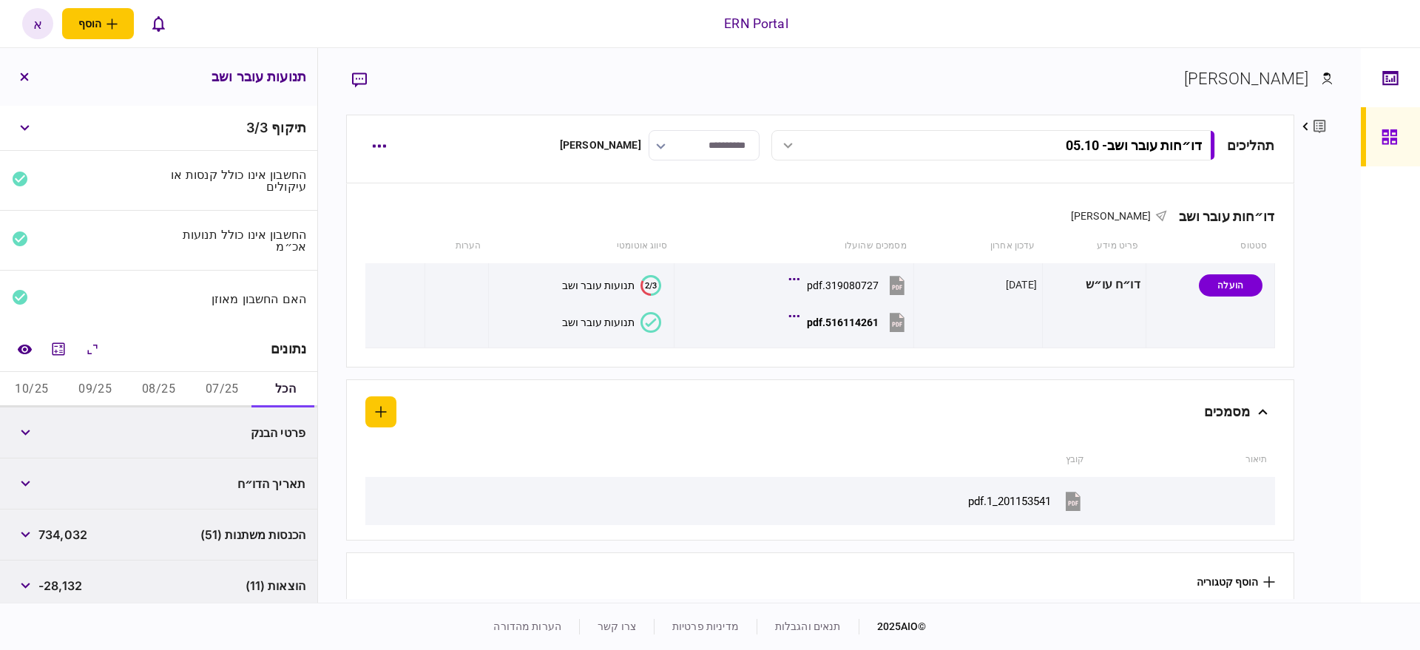
click at [205, 390] on button "07/25" at bounding box center [222, 390] width 64 height 36
click at [126, 524] on div "פעולות בסכום עגול (1) 100,000" at bounding box center [158, 535] width 317 height 51
click at [32, 476] on button "button" at bounding box center [25, 483] width 27 height 27
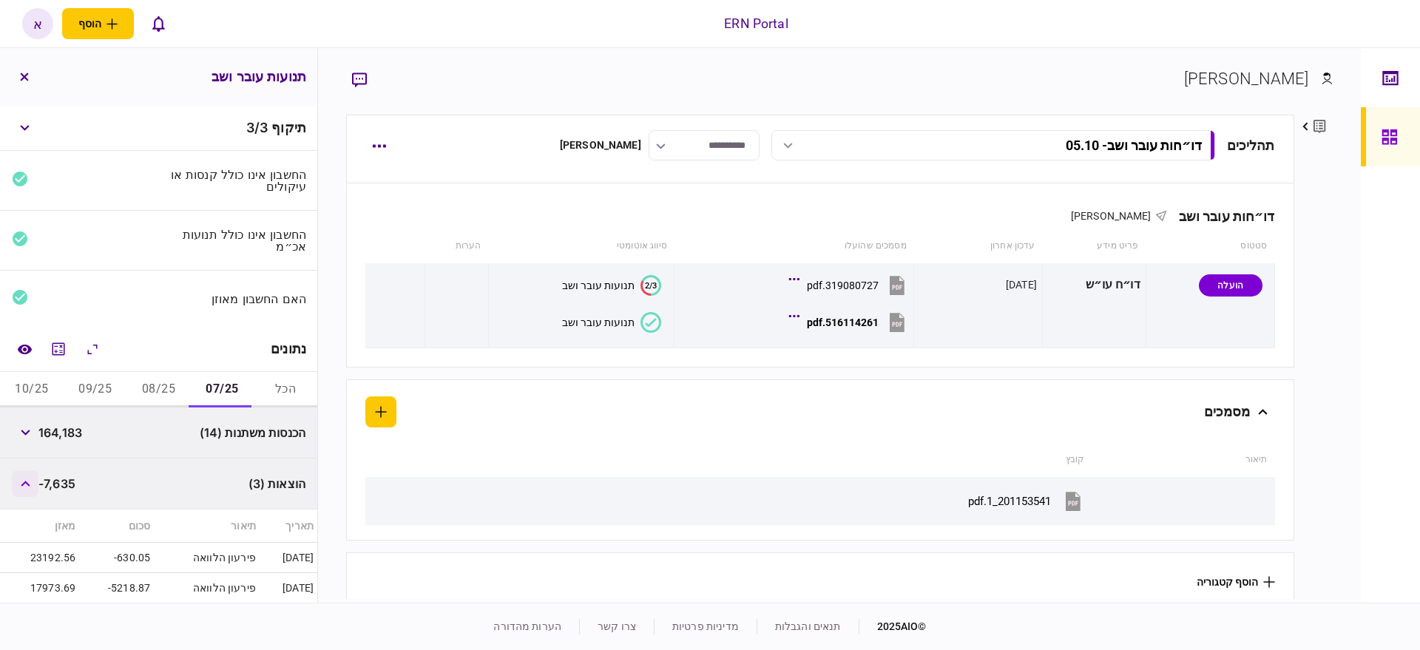
click at [30, 484] on icon "button" at bounding box center [25, 484] width 9 height 6
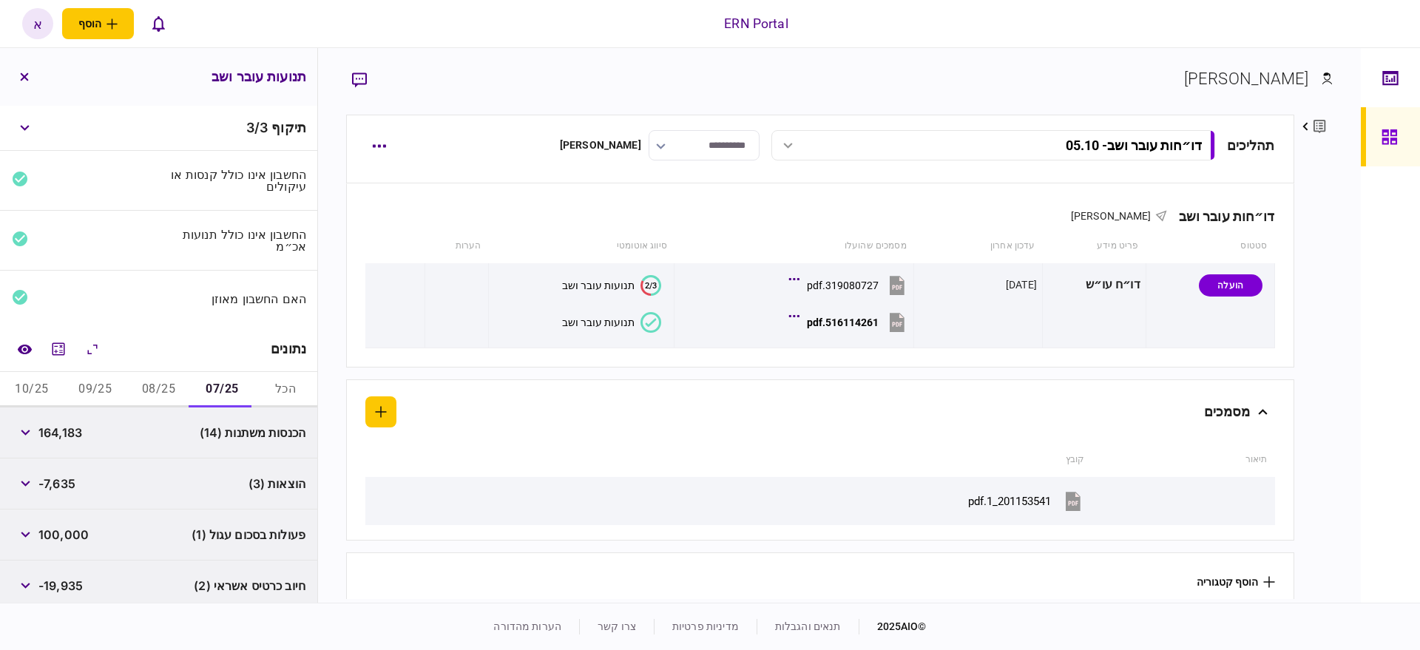
click at [1367, 437] on div at bounding box center [1390, 325] width 59 height 555
click at [163, 389] on button "08/25" at bounding box center [159, 390] width 64 height 36
click at [104, 396] on button "09/25" at bounding box center [96, 390] width 64 height 36
click at [30, 385] on button "10/25" at bounding box center [32, 390] width 64 height 36
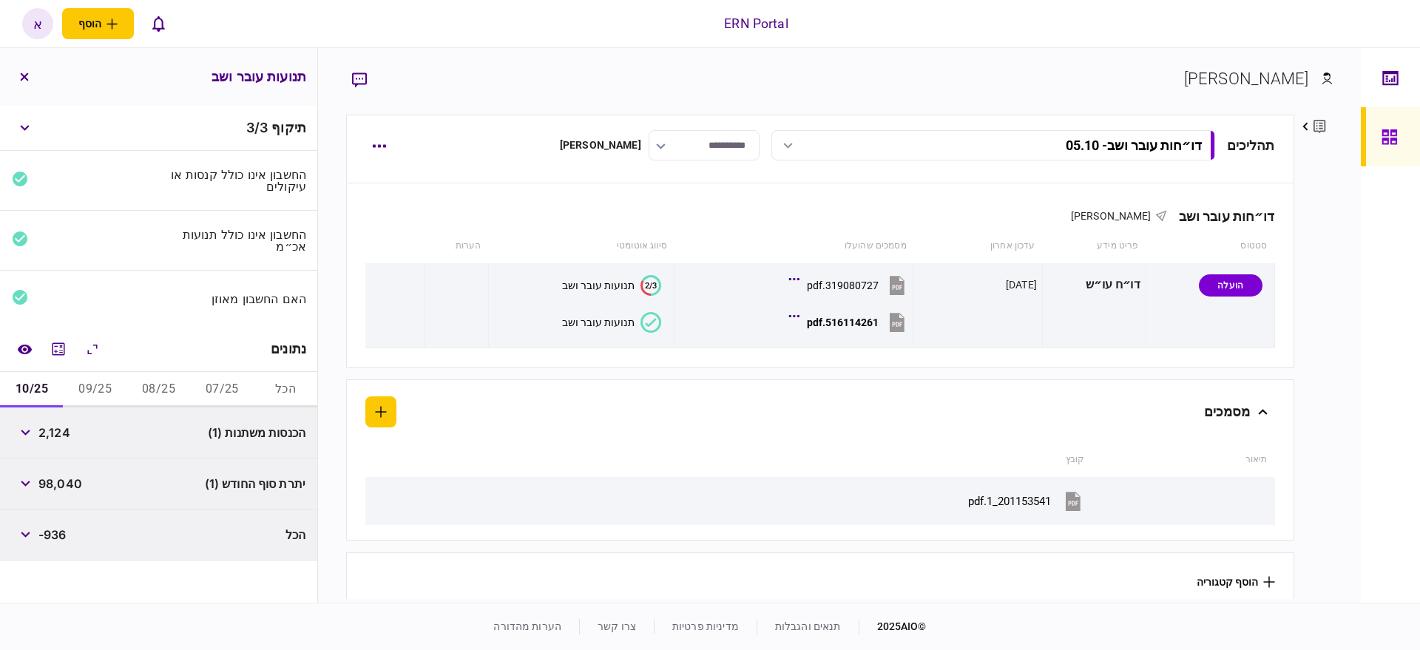
click at [164, 543] on div "הכל ‎-936" at bounding box center [158, 535] width 317 height 51
click at [36, 536] on button "button" at bounding box center [25, 534] width 27 height 27
